Goal: Task Accomplishment & Management: Use online tool/utility

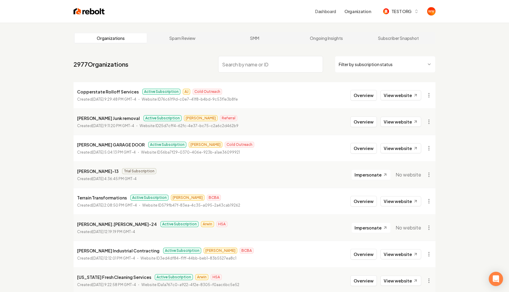
click at [277, 68] on input "search" at bounding box center [270, 64] width 105 height 17
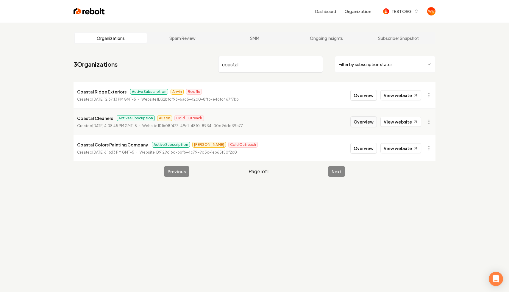
type input "coastal"
click at [354, 120] on button "Overview" at bounding box center [363, 121] width 26 height 11
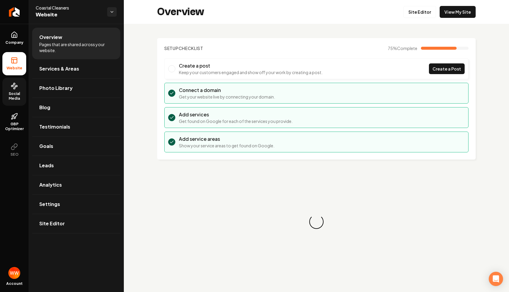
click at [15, 94] on span "Social Media" at bounding box center [14, 96] width 24 height 10
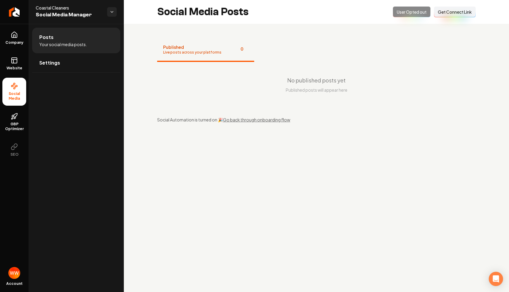
click at [241, 120] on link "Go back through onboarding flow" at bounding box center [256, 119] width 67 height 5
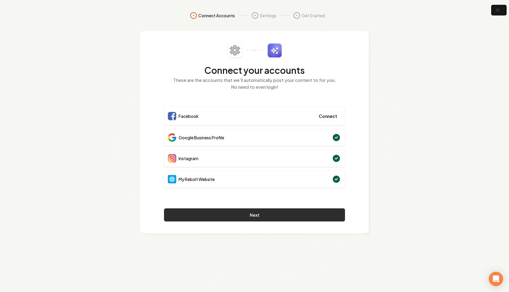
click at [244, 214] on button "Next" at bounding box center [254, 214] width 181 height 13
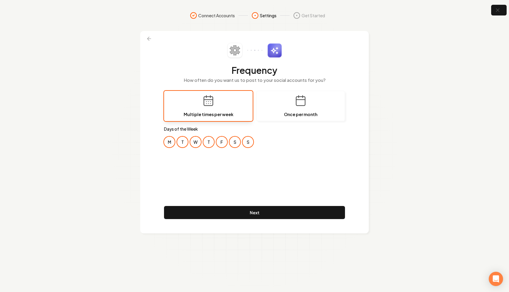
click at [180, 140] on button "T" at bounding box center [182, 141] width 11 height 11
click at [205, 142] on button "T" at bounding box center [208, 141] width 11 height 11
click at [229, 141] on button "S" at bounding box center [234, 141] width 11 height 11
click at [246, 142] on button "S" at bounding box center [247, 141] width 11 height 11
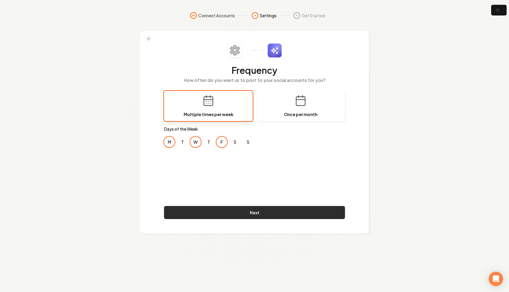
click at [233, 217] on button "Next" at bounding box center [254, 212] width 181 height 13
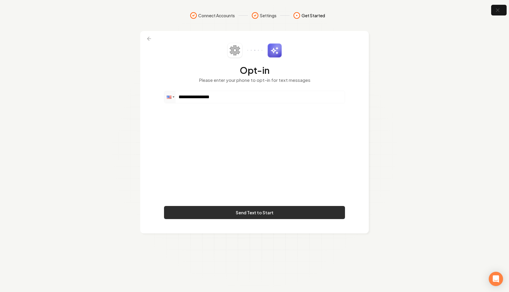
click at [287, 215] on button "Send Text to Start" at bounding box center [254, 212] width 181 height 13
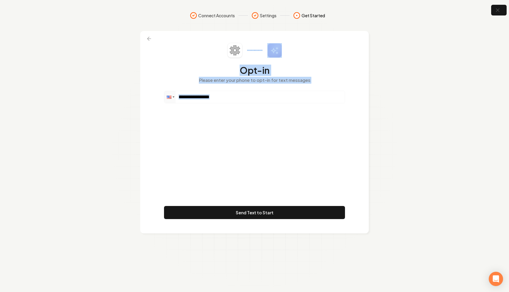
drag, startPoint x: 283, startPoint y: 161, endPoint x: 219, endPoint y: 59, distance: 120.5
click at [219, 59] on div "**********" at bounding box center [254, 132] width 181 height 178
click at [240, 83] on p "Please enter your phone to opt-in for text messages" at bounding box center [254, 80] width 181 height 7
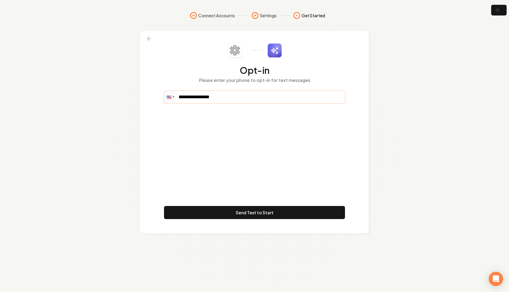
click at [255, 95] on input "**********" at bounding box center [254, 97] width 180 height 12
click at [269, 97] on input "**********" at bounding box center [254, 97] width 180 height 12
click at [417, 97] on section "**********" at bounding box center [254, 146] width 509 height 292
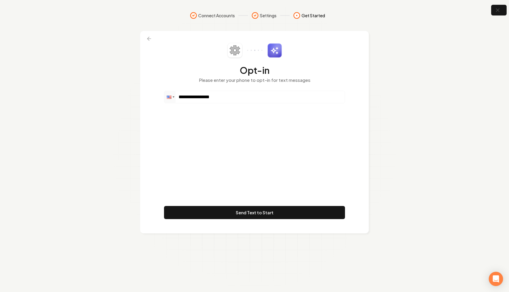
click at [409, 109] on section "**********" at bounding box center [254, 146] width 509 height 292
drag, startPoint x: 226, startPoint y: 95, endPoint x: 186, endPoint y: 95, distance: 39.9
click at [186, 95] on input "**********" at bounding box center [254, 97] width 180 height 12
click at [497, 11] on icon "button" at bounding box center [496, 10] width 7 height 7
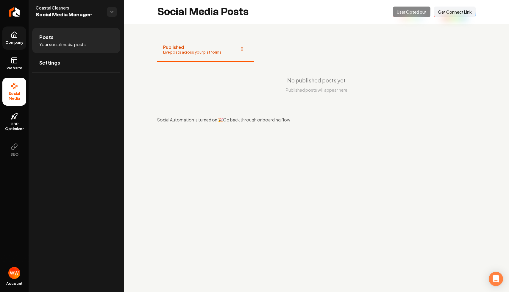
click at [13, 39] on link "Company" at bounding box center [14, 37] width 24 height 23
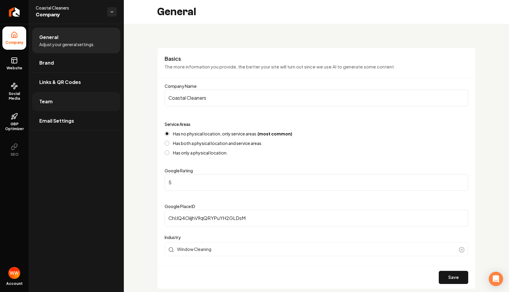
click at [63, 100] on link "Team" at bounding box center [76, 101] width 88 height 19
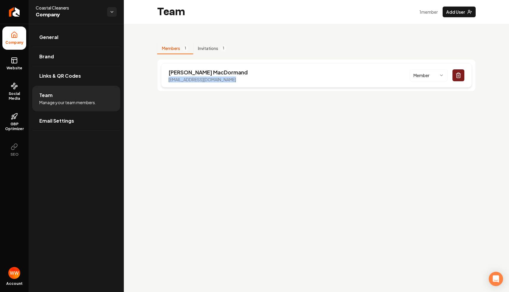
drag, startPoint x: 246, startPoint y: 81, endPoint x: 167, endPoint y: 81, distance: 79.1
click at [167, 81] on div "[PERSON_NAME] [EMAIL_ADDRESS][DOMAIN_NAME] Member" at bounding box center [316, 75] width 310 height 24
copy p "[EMAIL_ADDRESS][DOMAIN_NAME]"
click at [319, 221] on main "Team 1 member Add User Members 1 Invitations 1 [PERSON_NAME] [EMAIL_ADDRESS][DO…" at bounding box center [316, 146] width 385 height 292
click at [3, 121] on link "GBP Optimizer" at bounding box center [14, 122] width 24 height 28
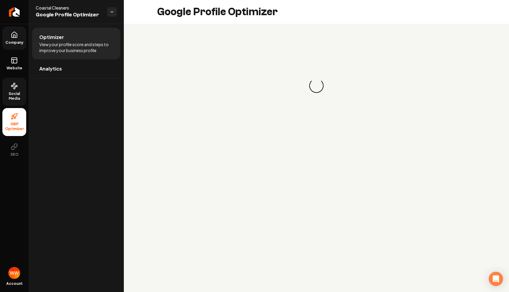
click at [23, 93] on span "Social Media" at bounding box center [14, 96] width 24 height 10
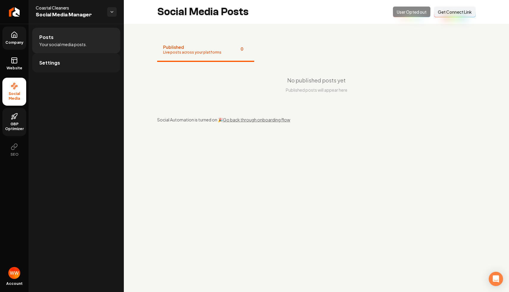
click at [64, 59] on link "Settings" at bounding box center [76, 62] width 88 height 19
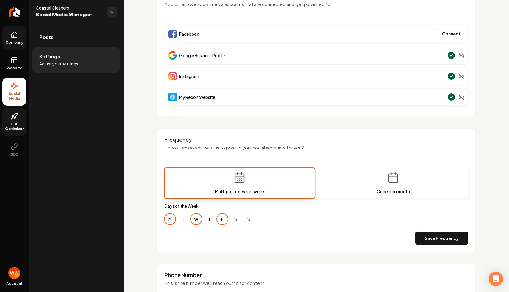
scroll to position [242, 0]
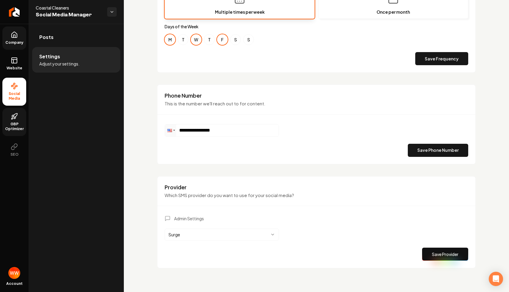
click at [221, 233] on html "**********" at bounding box center [254, 146] width 509 height 292
click at [335, 202] on div "Provider Which SMS provider do you want to use for your social media?" at bounding box center [316, 194] width 318 height 23
click at [424, 250] on button "Save Provider" at bounding box center [445, 253] width 46 height 13
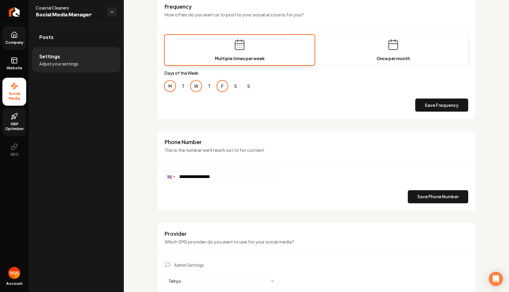
scroll to position [205, 0]
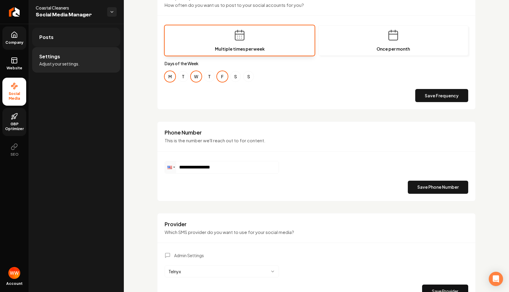
click at [61, 46] on link "Posts" at bounding box center [76, 37] width 88 height 19
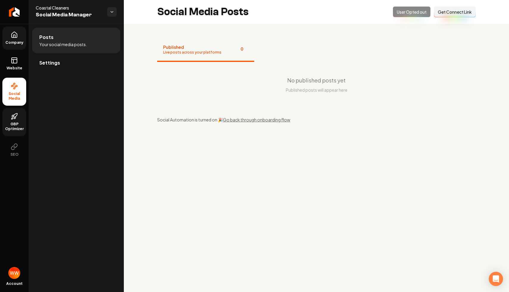
click at [254, 122] on link "Go back through onboarding flow" at bounding box center [256, 119] width 67 height 5
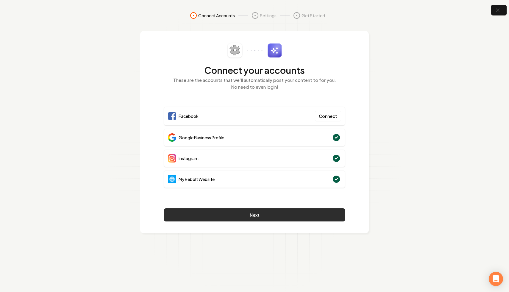
click at [270, 218] on button "Next" at bounding box center [254, 214] width 181 height 13
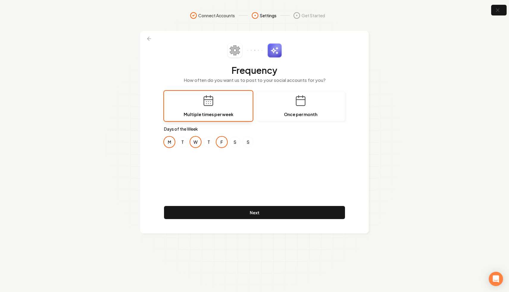
click at [270, 218] on button "Next" at bounding box center [254, 212] width 181 height 13
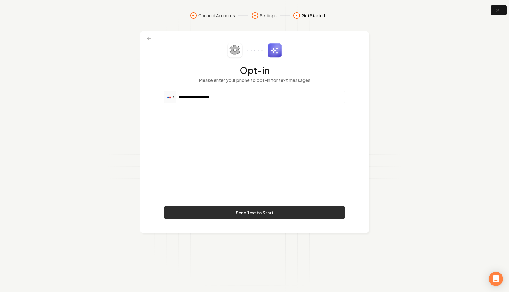
click at [257, 217] on button "Send Text to Start" at bounding box center [254, 212] width 181 height 13
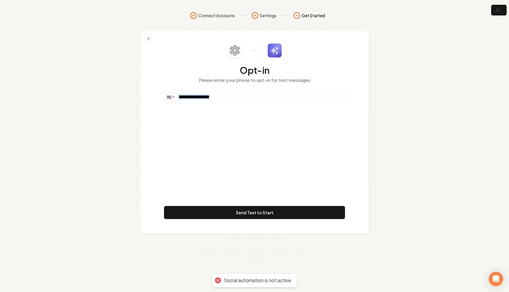
drag, startPoint x: 282, startPoint y: 162, endPoint x: 245, endPoint y: 104, distance: 68.7
click at [245, 104] on div "**********" at bounding box center [254, 132] width 181 height 178
click at [224, 96] on input "**********" at bounding box center [254, 97] width 180 height 12
click at [449, 90] on section "**********" at bounding box center [254, 146] width 509 height 292
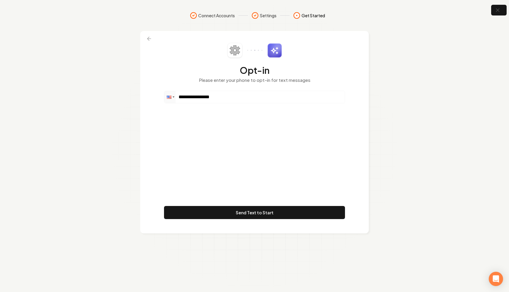
click at [408, 91] on section "**********" at bounding box center [254, 146] width 509 height 292
click at [405, 100] on section "**********" at bounding box center [254, 146] width 509 height 292
click at [279, 91] on input "**********" at bounding box center [254, 97] width 180 height 12
click at [275, 92] on input "**********" at bounding box center [254, 97] width 180 height 12
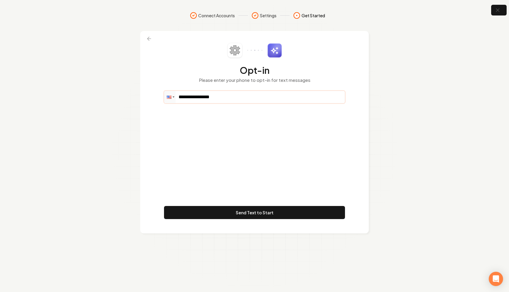
click at [275, 92] on input "**********" at bounding box center [254, 97] width 180 height 12
click at [497, 10] on icon "button" at bounding box center [497, 10] width 4 height 4
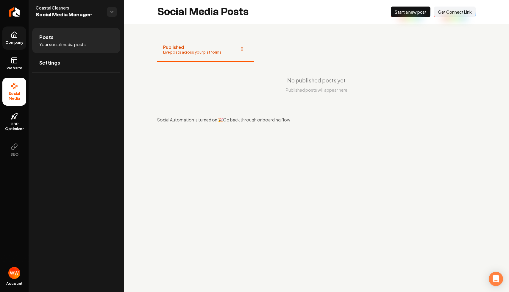
click at [16, 40] on span "Company" at bounding box center [14, 42] width 23 height 5
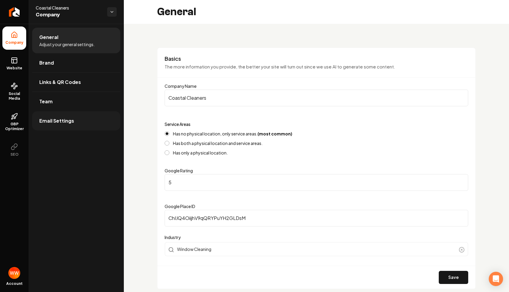
click at [83, 112] on link "Email Settings" at bounding box center [76, 120] width 88 height 19
click at [89, 92] on link "Team" at bounding box center [76, 101] width 88 height 19
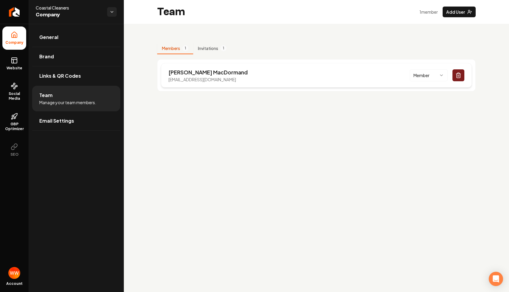
click at [208, 80] on p "[EMAIL_ADDRESS][DOMAIN_NAME]" at bounding box center [207, 79] width 79 height 6
copy p "[EMAIL_ADDRESS][DOMAIN_NAME]"
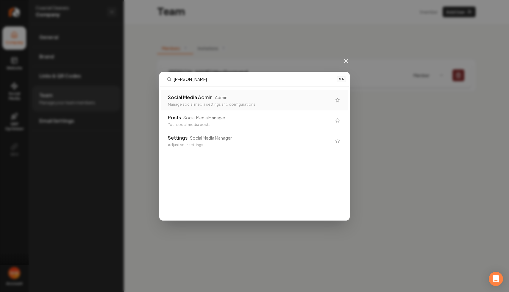
type input "social"
type input "soci"
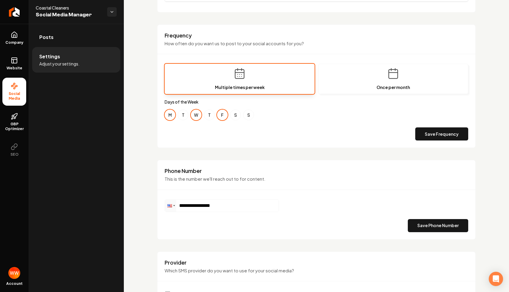
scroll to position [242, 0]
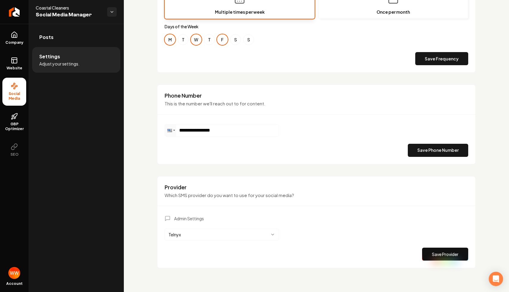
click at [216, 225] on div "Admin Settings Telnyx Save Provider" at bounding box center [315, 237] width 303 height 45
click at [196, 232] on html "**********" at bounding box center [254, 146] width 509 height 292
click at [431, 249] on button "Save Provider" at bounding box center [445, 253] width 46 height 13
click at [48, 29] on link "Posts" at bounding box center [76, 37] width 88 height 19
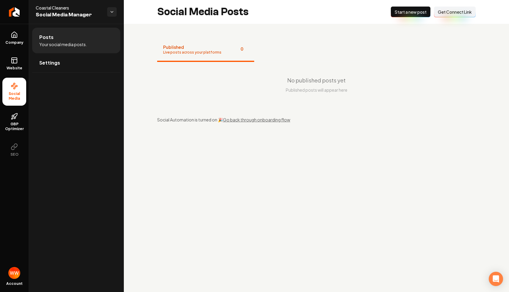
click at [237, 124] on div "Published Live posts across your platforms 0 No published posts yet Published p…" at bounding box center [316, 80] width 385 height 113
click at [253, 116] on div "Published Live posts across your platforms 0 No published posts yet Published p…" at bounding box center [316, 80] width 385 height 113
click at [244, 119] on link "Go back through onboarding flow" at bounding box center [256, 119] width 67 height 5
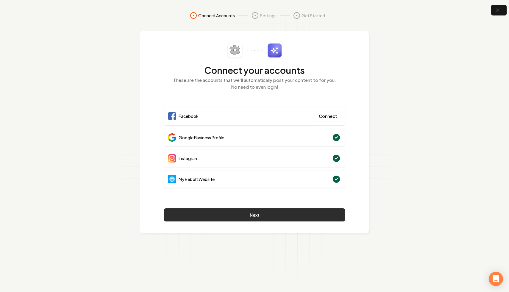
click at [278, 211] on button "Next" at bounding box center [254, 214] width 181 height 13
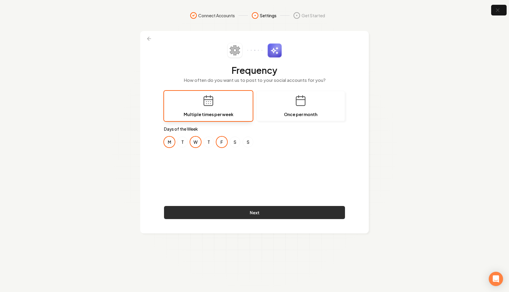
click at [277, 211] on button "Next" at bounding box center [254, 212] width 181 height 13
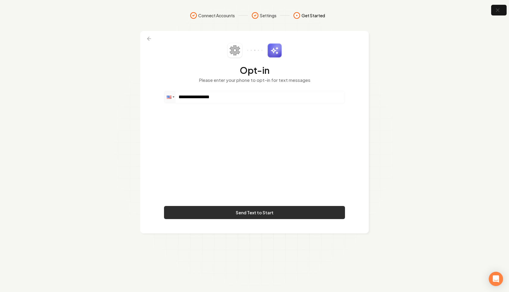
click at [265, 213] on button "Send Text to Start" at bounding box center [254, 212] width 181 height 13
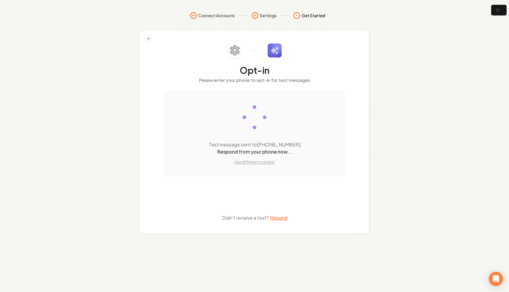
click at [398, 152] on section "Connect Accounts Settings Get Started Opt-in Please enter your phone to opt-in …" at bounding box center [254, 146] width 509 height 292
click at [387, 51] on section "Connect Accounts Settings Get Started Opt-in Please enter your phone to opt-in …" at bounding box center [254, 146] width 509 height 292
click at [500, 12] on icon "button" at bounding box center [496, 10] width 7 height 7
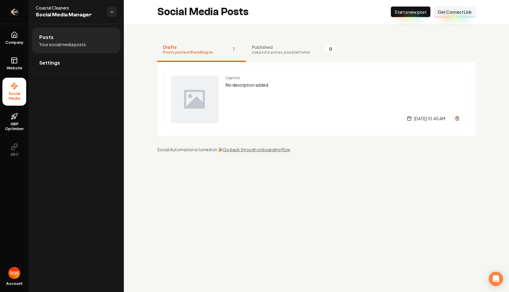
click at [23, 12] on link "Return to dashboard" at bounding box center [14, 12] width 29 height 24
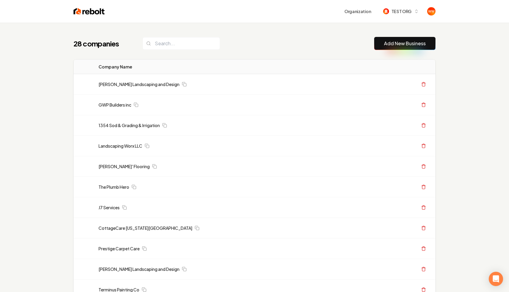
click at [395, 43] on link "Add New Business" at bounding box center [405, 43] width 42 height 7
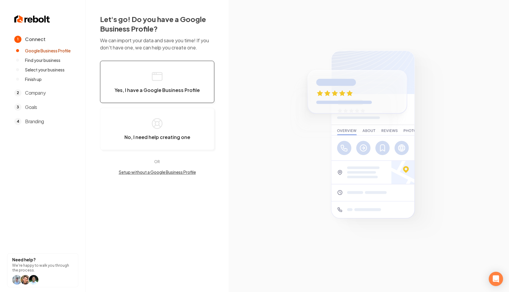
click at [179, 88] on span "Yes, I have a Google Business Profile" at bounding box center [156, 90] width 85 height 6
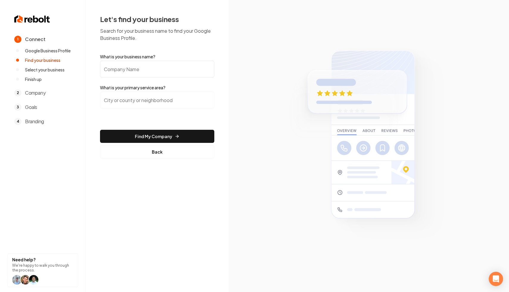
click at [170, 72] on input "What is your business name?" at bounding box center [157, 69] width 114 height 17
type input "J7 services"
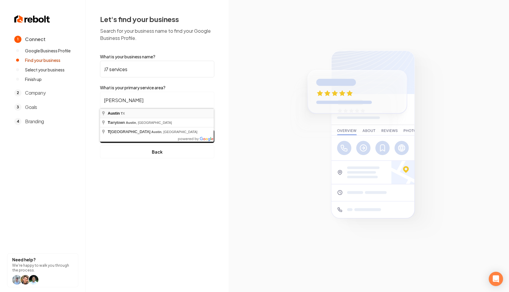
type input "[GEOGRAPHIC_DATA], [GEOGRAPHIC_DATA]"
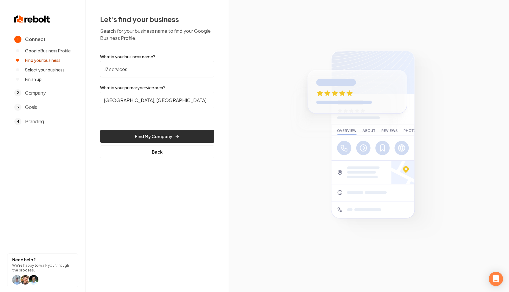
click at [160, 138] on button "Find My Company" at bounding box center [157, 136] width 114 height 13
click at [271, 84] on section at bounding box center [368, 146] width 280 height 292
click at [277, 123] on section at bounding box center [368, 146] width 280 height 292
click at [287, 87] on img at bounding box center [368, 145] width 168 height 203
click at [167, 133] on button "Find My Company" at bounding box center [157, 136] width 114 height 13
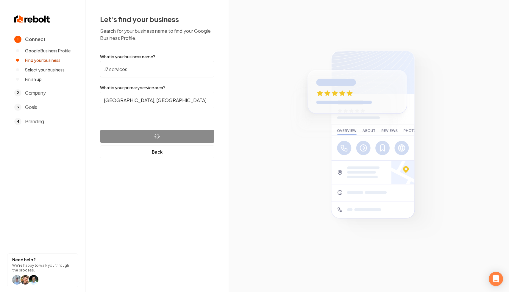
click at [235, 101] on section at bounding box center [368, 146] width 280 height 292
click at [185, 133] on button "Find My Company" at bounding box center [157, 136] width 114 height 13
click at [148, 132] on button "Find My Company" at bounding box center [157, 136] width 114 height 13
click at [309, 90] on img at bounding box center [368, 145] width 168 height 203
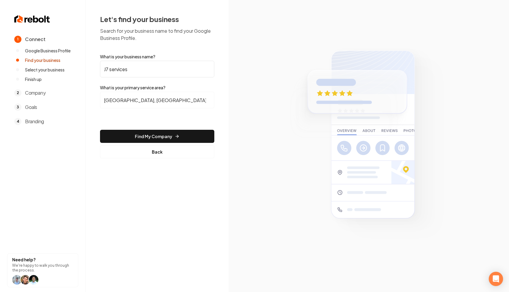
click at [287, 92] on img at bounding box center [368, 145] width 168 height 203
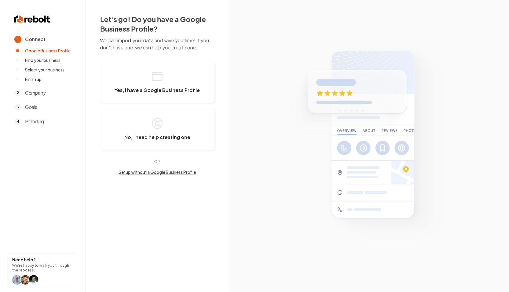
click at [243, 175] on section at bounding box center [368, 146] width 280 height 292
click at [257, 139] on section at bounding box center [368, 146] width 280 height 292
